Goal: Task Accomplishment & Management: Manage account settings

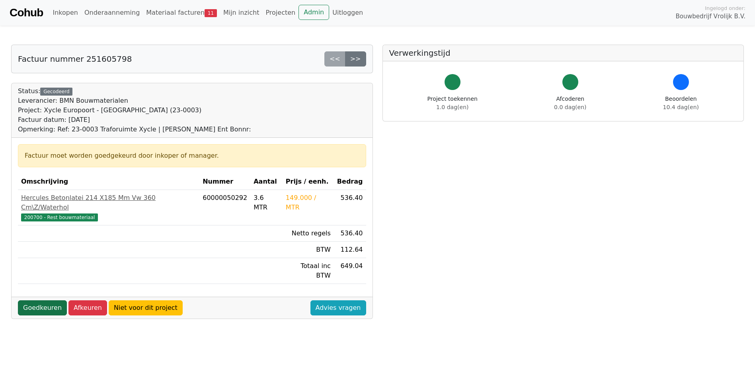
click at [53, 300] on link "Goedkeuren" at bounding box center [42, 307] width 49 height 15
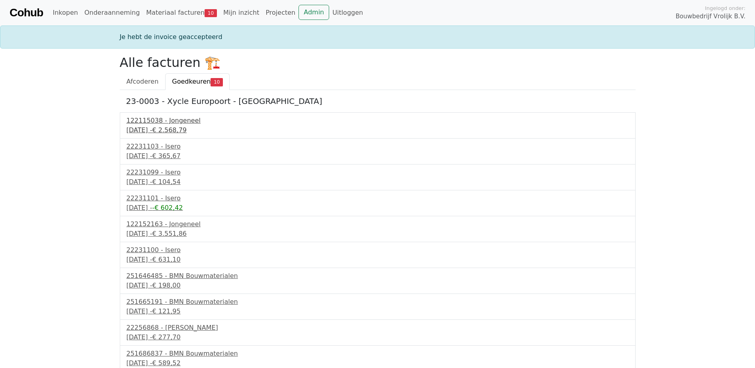
click at [169, 118] on div "122115038 - Jongeneel" at bounding box center [378, 121] width 502 height 10
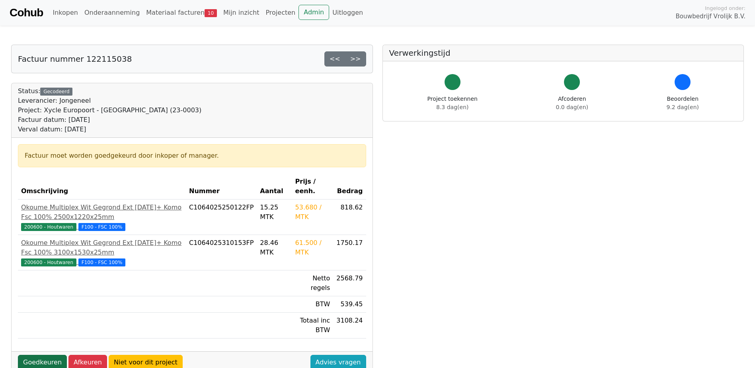
click at [40, 354] on link "Goedkeuren" at bounding box center [42, 361] width 49 height 15
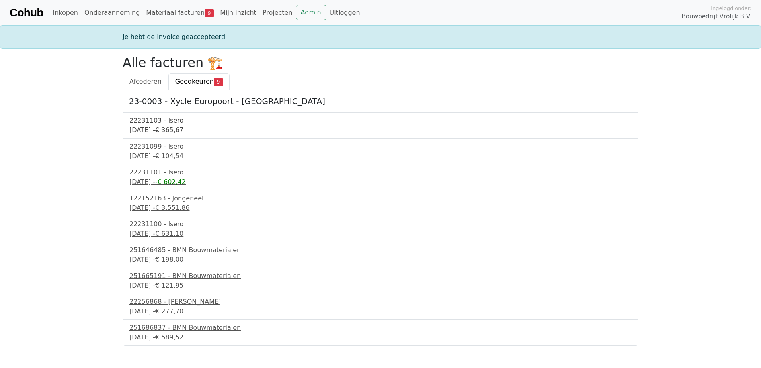
click at [158, 120] on div "22231103 - Isero" at bounding box center [380, 121] width 502 height 10
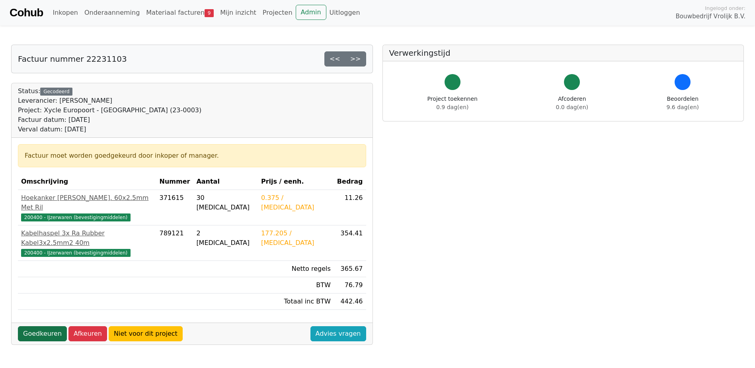
click at [44, 326] on link "Goedkeuren" at bounding box center [42, 333] width 49 height 15
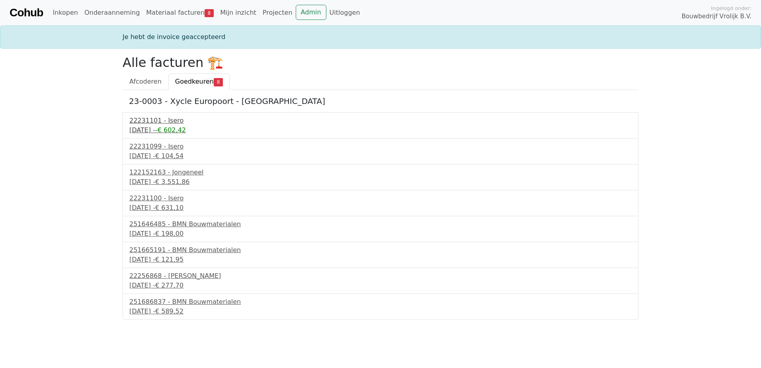
click at [164, 120] on div "22231101 - Isero" at bounding box center [380, 121] width 502 height 10
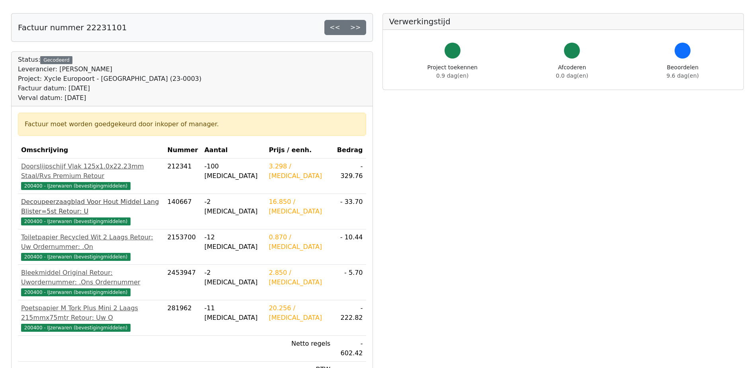
scroll to position [119, 0]
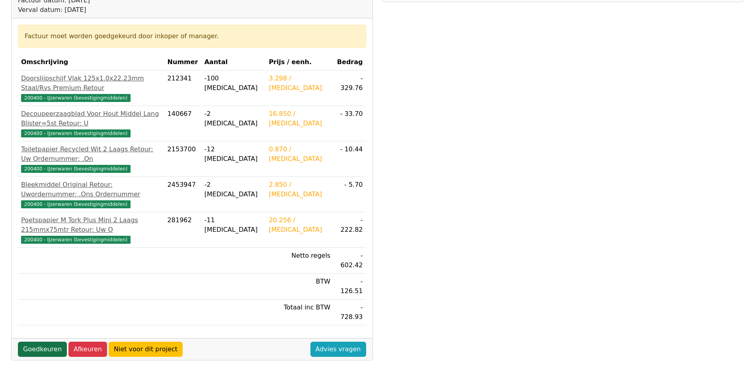
click at [39, 341] on link "Goedkeuren" at bounding box center [42, 348] width 49 height 15
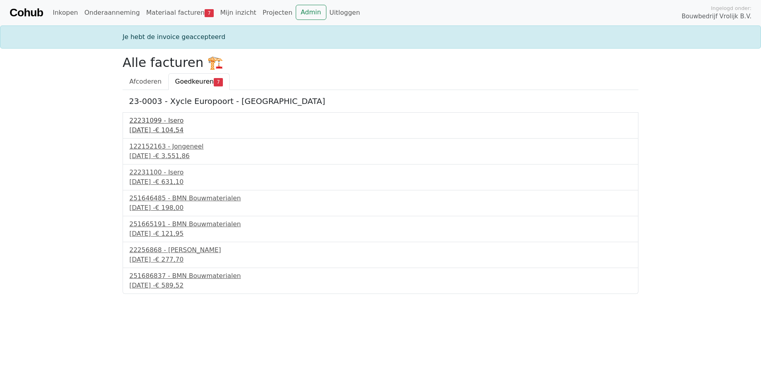
click at [161, 122] on div "22231099 - Isero" at bounding box center [380, 121] width 502 height 10
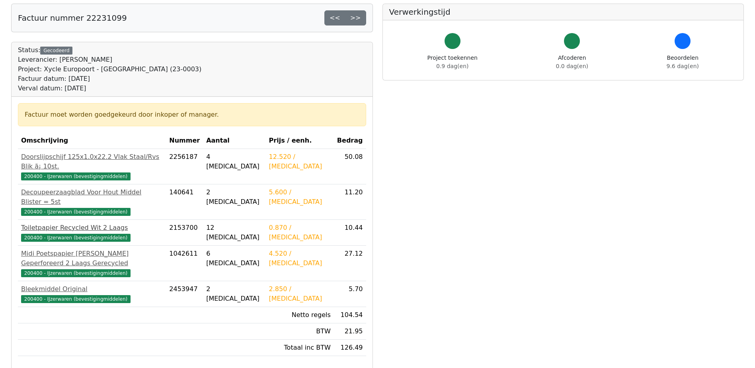
scroll to position [159, 0]
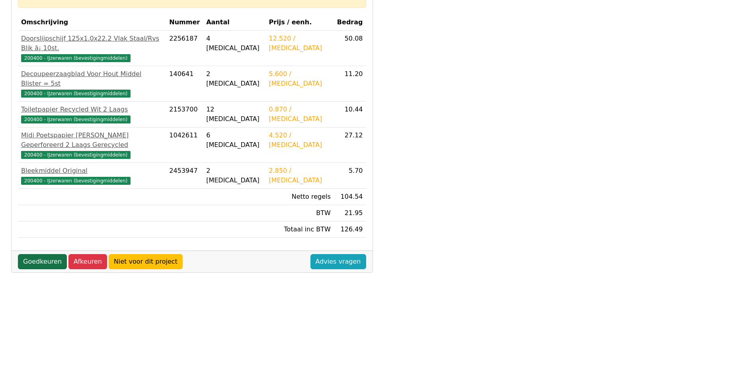
click at [44, 254] on link "Goedkeuren" at bounding box center [42, 261] width 49 height 15
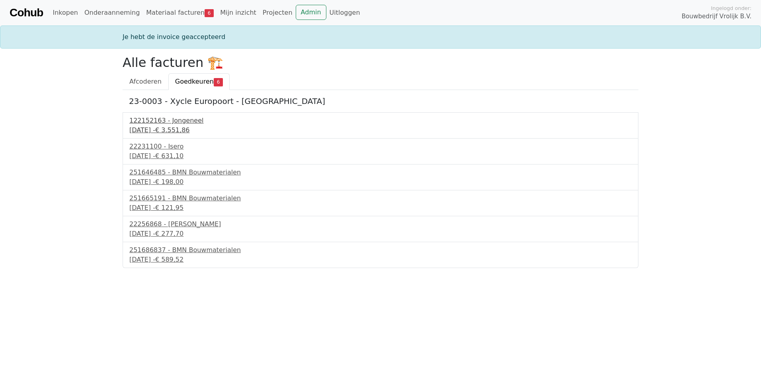
click at [174, 120] on div "122152163 - Jongeneel" at bounding box center [380, 121] width 502 height 10
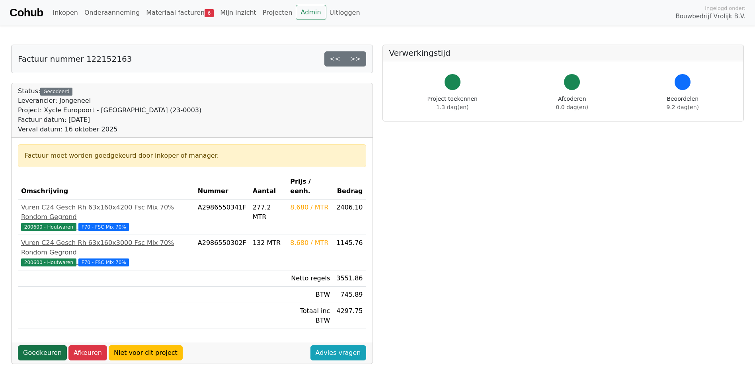
click at [45, 345] on link "Goedkeuren" at bounding box center [42, 352] width 49 height 15
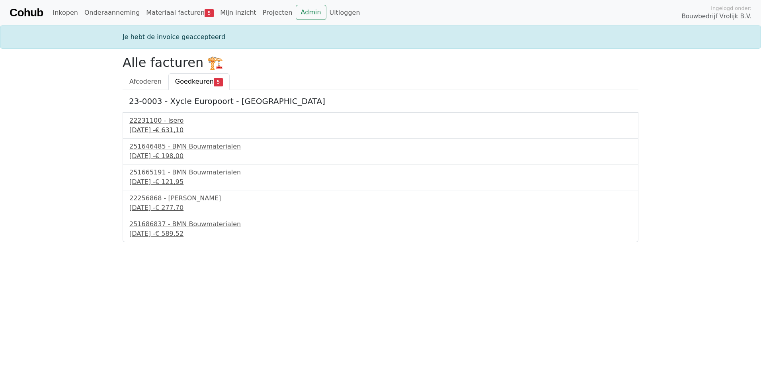
click at [173, 119] on div "22231100 - Isero" at bounding box center [380, 121] width 502 height 10
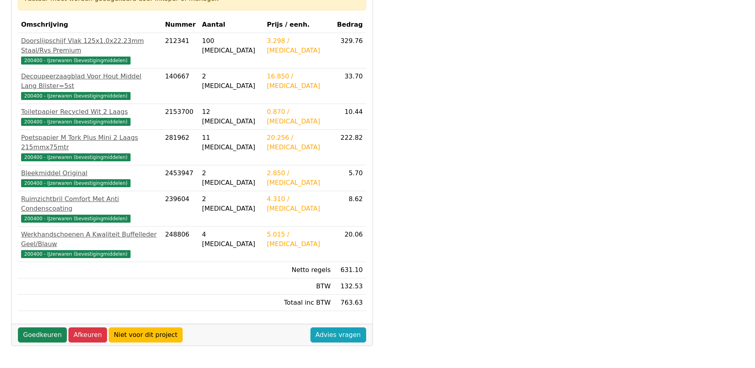
scroll to position [159, 0]
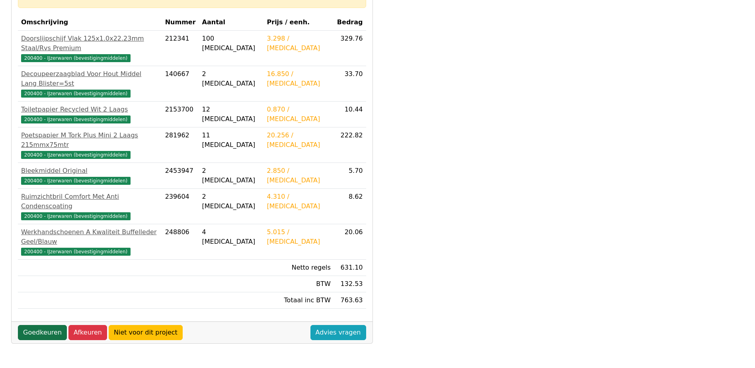
click at [47, 325] on link "Goedkeuren" at bounding box center [42, 332] width 49 height 15
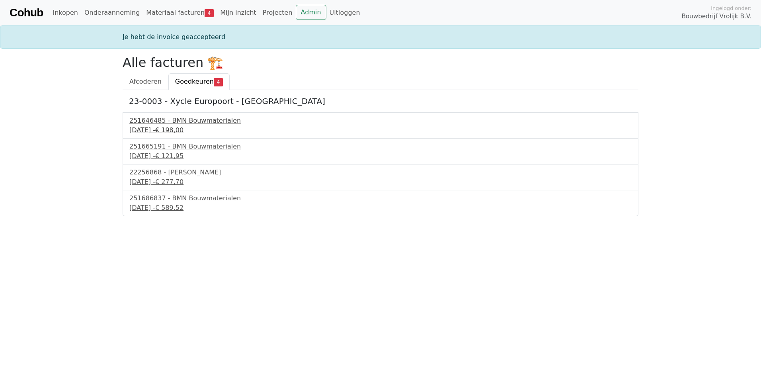
click at [167, 122] on div "251646485 - BMN Bouwmaterialen" at bounding box center [380, 121] width 502 height 10
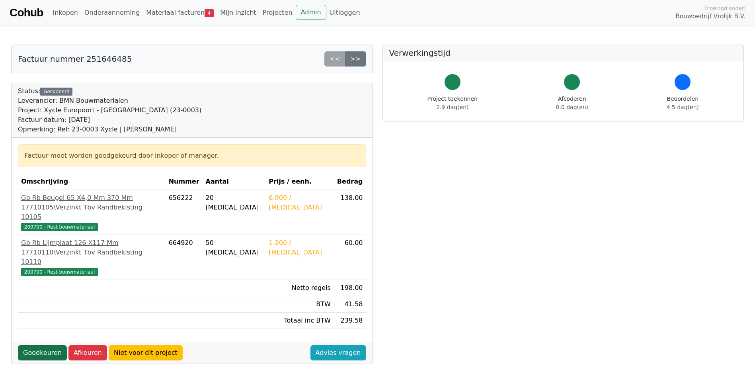
click at [39, 345] on link "Goedkeuren" at bounding box center [42, 352] width 49 height 15
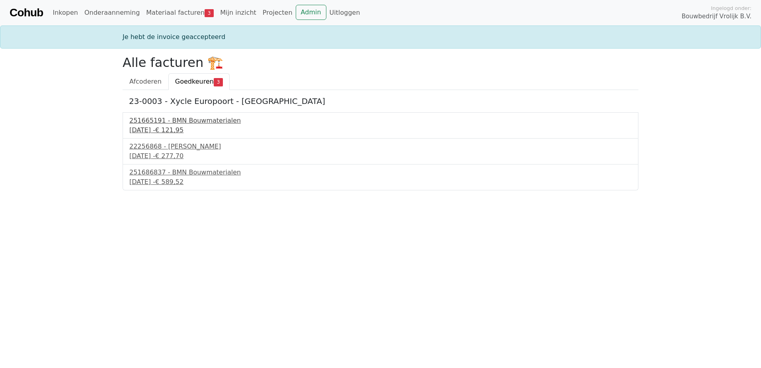
click at [175, 117] on div "251665191 - BMN Bouwmaterialen" at bounding box center [380, 121] width 502 height 10
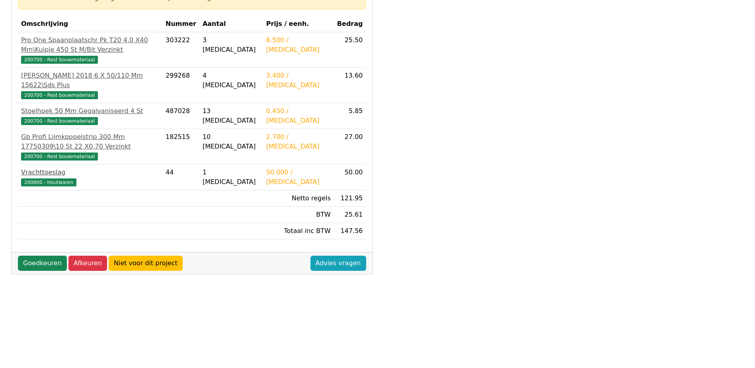
scroll to position [159, 0]
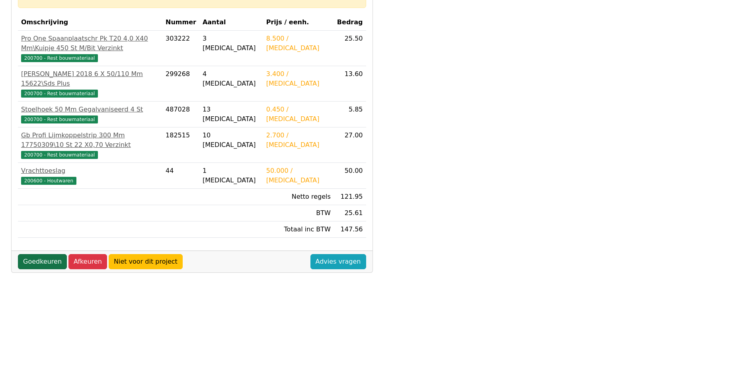
click at [48, 254] on link "Goedkeuren" at bounding box center [42, 261] width 49 height 15
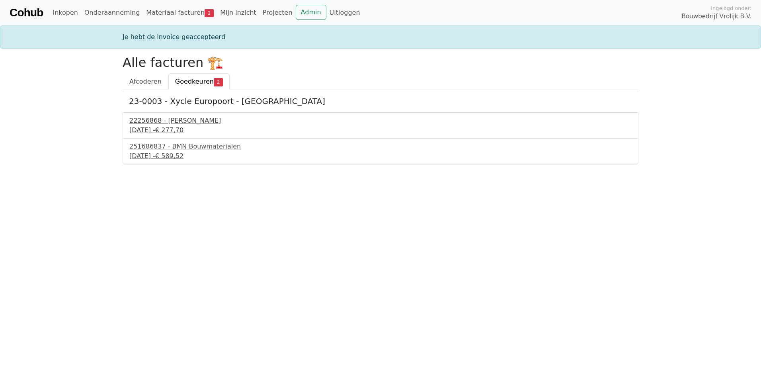
click at [155, 118] on div "22256868 - [PERSON_NAME]" at bounding box center [380, 121] width 502 height 10
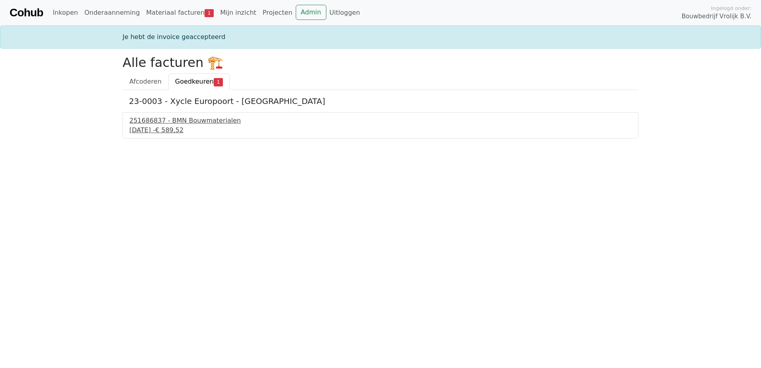
click at [164, 119] on div "251686837 - BMN Bouwmaterialen" at bounding box center [380, 121] width 502 height 10
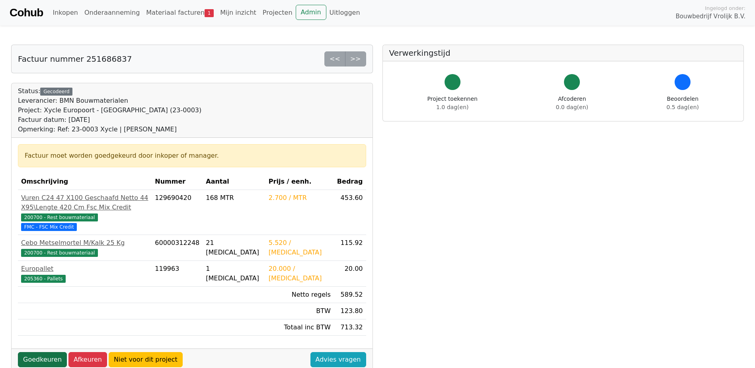
click at [45, 356] on link "Goedkeuren" at bounding box center [42, 359] width 49 height 15
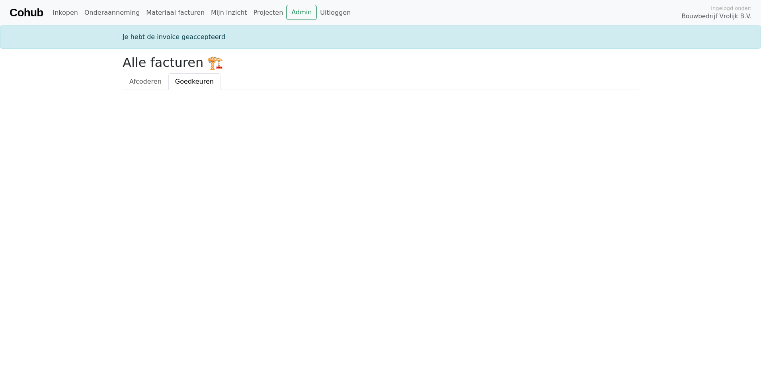
click at [125, 90] on html "Cohub Inkopen Onderaanneming Materiaal facturen Mijn inzicht Projecten Admin Ui…" at bounding box center [380, 45] width 761 height 90
